Goal: Information Seeking & Learning: Learn about a topic

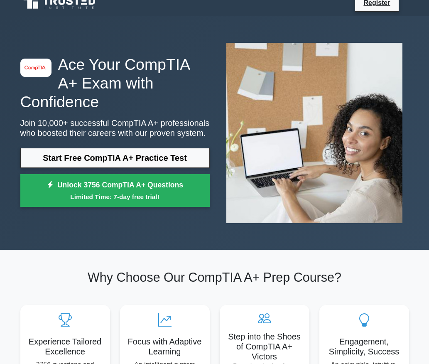
scroll to position [1, 0]
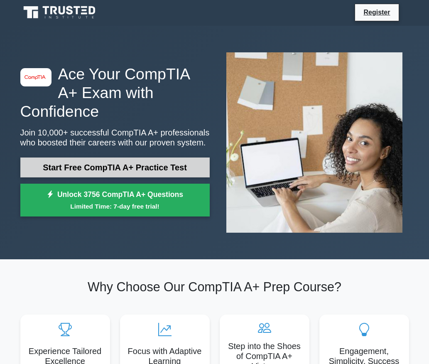
click at [150, 157] on link "Start Free CompTIA A+ Practice Test" at bounding box center [114, 167] width 189 height 20
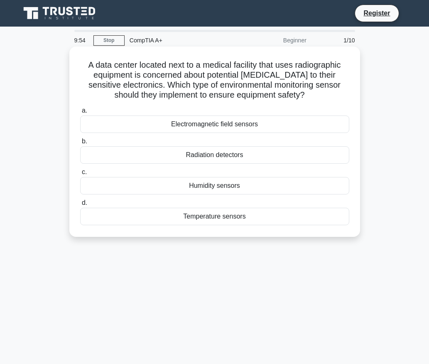
click at [171, 151] on div "Radiation detectors" at bounding box center [214, 154] width 269 height 17
click at [80, 144] on input "b. Radiation detectors" at bounding box center [80, 141] width 0 height 5
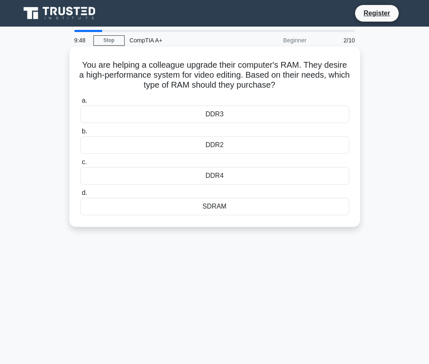
click at [221, 116] on div "DDR3" at bounding box center [214, 113] width 269 height 17
click at [80, 103] on input "a. DDR3" at bounding box center [80, 100] width 0 height 5
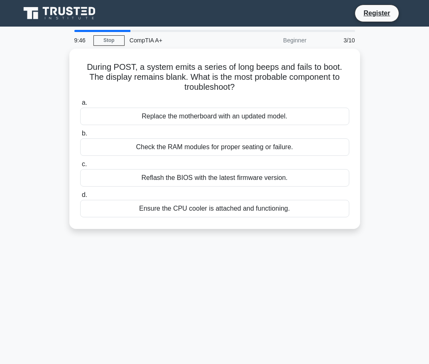
click at [221, 116] on div "Replace the motherboard with an updated model." at bounding box center [214, 115] width 269 height 17
click at [80, 105] on input "a. Replace the motherboard with an updated model." at bounding box center [80, 102] width 0 height 5
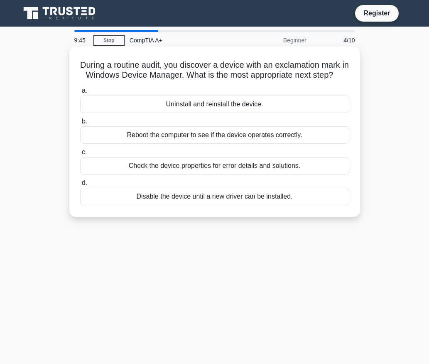
click at [217, 144] on div "Reboot the computer to see if the device operates correctly." at bounding box center [214, 134] width 269 height 17
click at [80, 124] on input "b. Reboot the computer to see if the device operates correctly." at bounding box center [80, 121] width 0 height 5
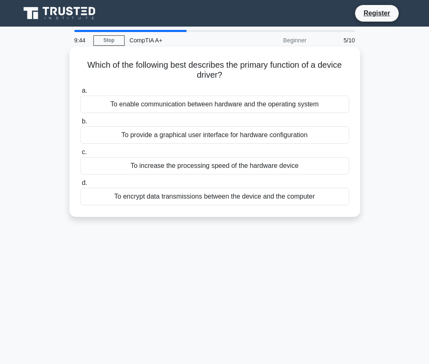
click at [217, 155] on label "c. To increase the processing speed of the hardware device" at bounding box center [214, 160] width 269 height 27
click at [80, 155] on input "c. To increase the processing speed of the hardware device" at bounding box center [80, 151] width 0 height 5
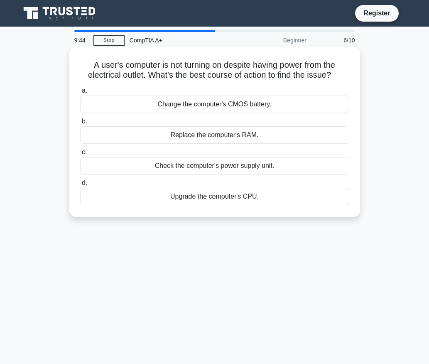
click at [217, 162] on div "Check the computer's power supply unit." at bounding box center [214, 165] width 269 height 17
click at [80, 155] on input "c. Check the computer's power supply unit." at bounding box center [80, 151] width 0 height 5
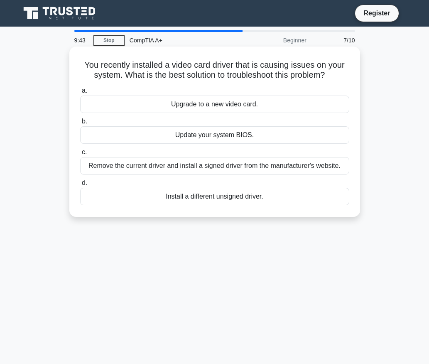
click at [217, 168] on div "Remove the current driver and install a signed driver from the manufacturer's w…" at bounding box center [214, 165] width 269 height 17
click at [80, 155] on input "c. Remove the current driver and install a signed driver from the manufacturer'…" at bounding box center [80, 151] width 0 height 5
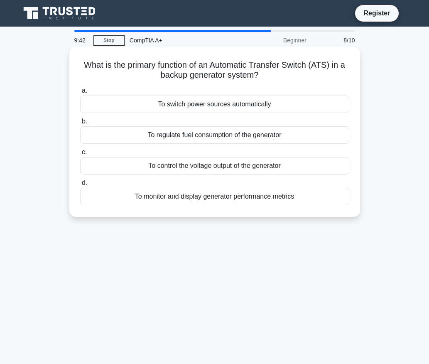
click at [219, 184] on label "d. To monitor and display generator performance metrics" at bounding box center [214, 191] width 269 height 27
click at [80, 184] on input "d. To monitor and display generator performance metrics" at bounding box center [80, 182] width 0 height 5
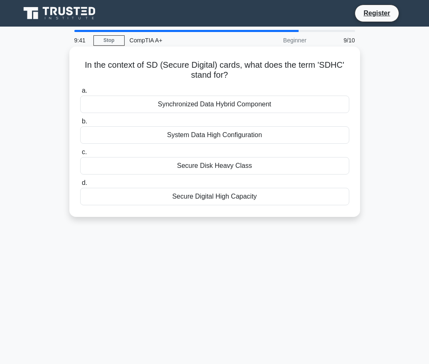
click at [230, 116] on div "a. Synchronized Data Hybrid Component b. System Data High Configuration c. d." at bounding box center [214, 145] width 279 height 123
click at [235, 102] on div "Synchronized Data Hybrid Component" at bounding box center [214, 103] width 269 height 17
click at [80, 93] on input "a. Synchronized Data Hybrid Component" at bounding box center [80, 90] width 0 height 5
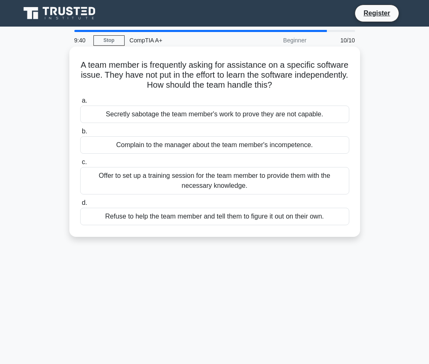
click at [235, 140] on div "Complain to the manager about the team member's incompetence." at bounding box center [214, 144] width 269 height 17
click at [80, 134] on input "b. Complain to the manager about the team member's incompetence." at bounding box center [80, 131] width 0 height 5
